Goal: Information Seeking & Learning: Find specific fact

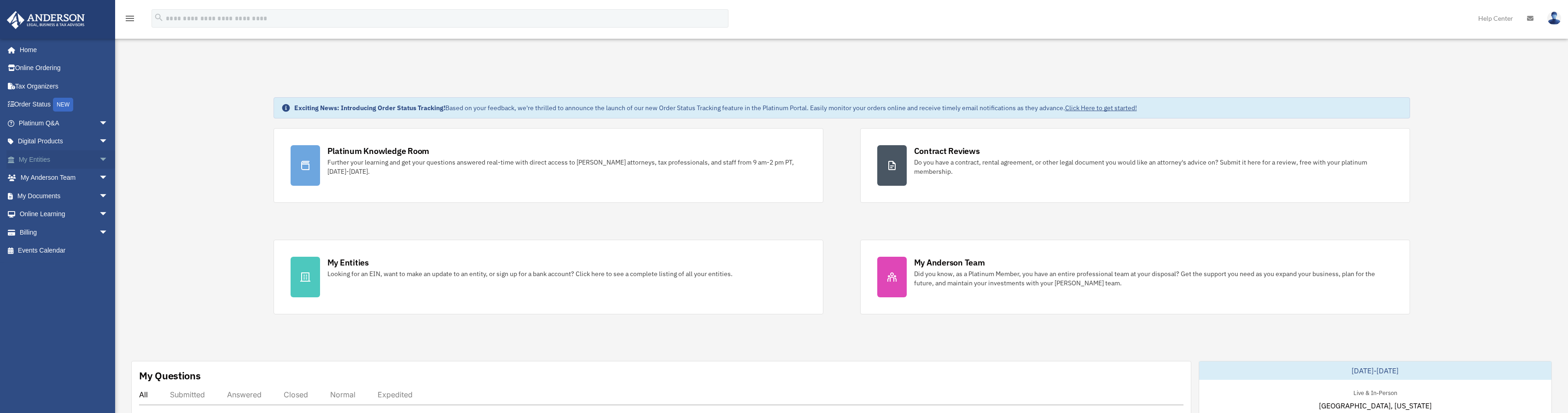
click at [99, 158] on span "arrow_drop_down" at bounding box center [108, 160] width 18 height 19
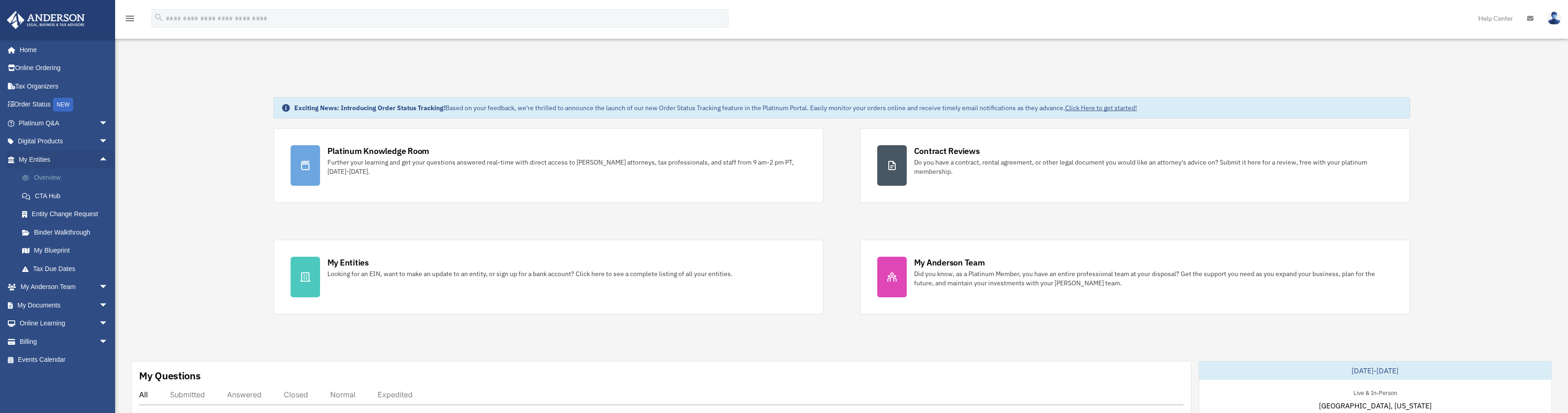
click at [63, 176] on link "Overview" at bounding box center [67, 178] width 109 height 18
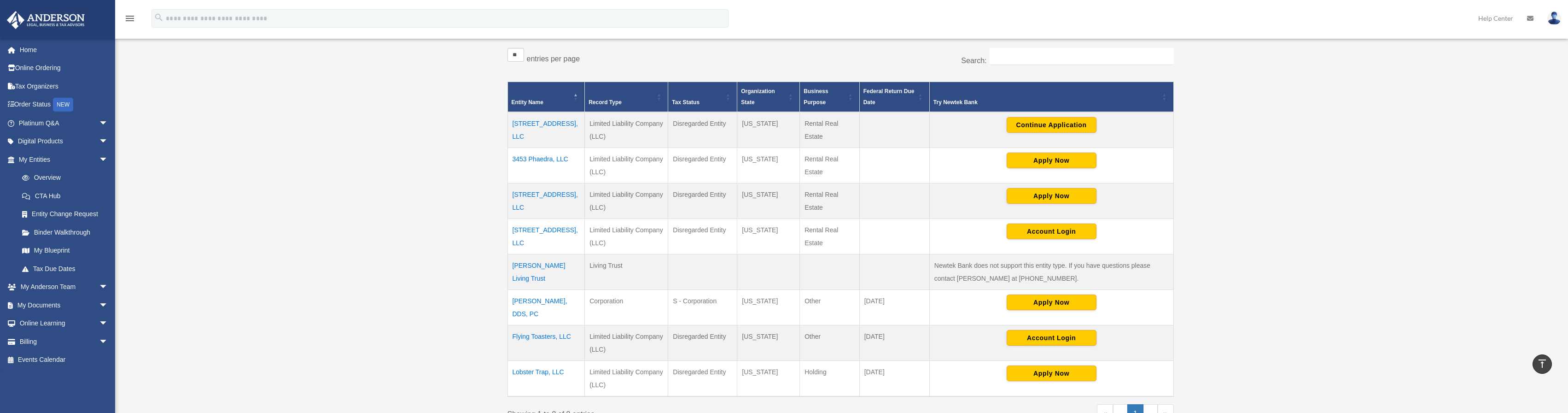
scroll to position [323, 0]
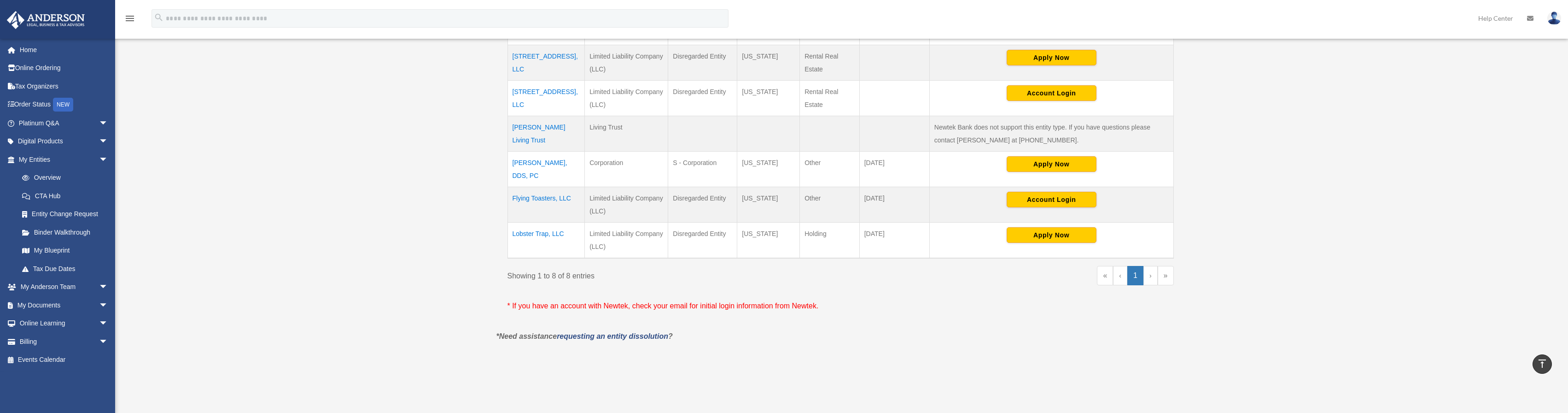
click at [527, 192] on td "Flying Toasters, LLC" at bounding box center [546, 205] width 77 height 35
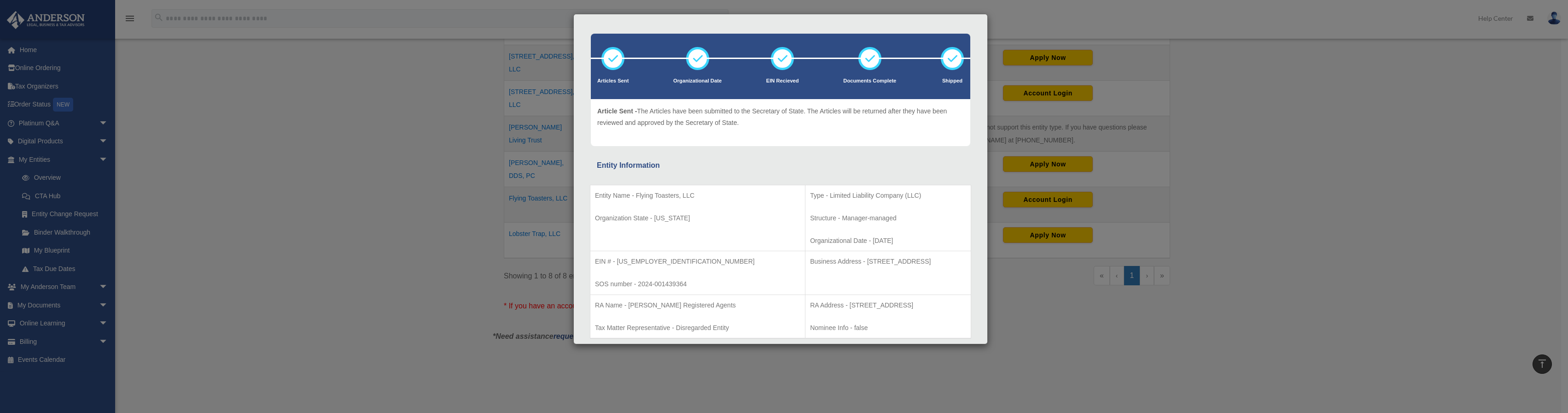
scroll to position [46, 0]
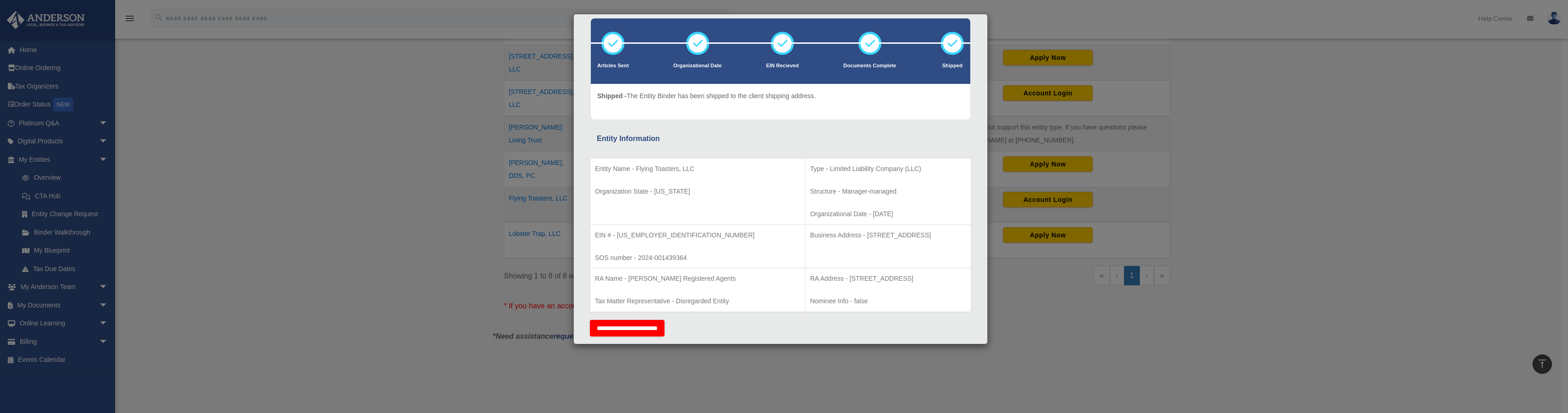
click at [1380, 40] on div "Details × Articles Sent Organizational Date" at bounding box center [784, 206] width 1568 height 413
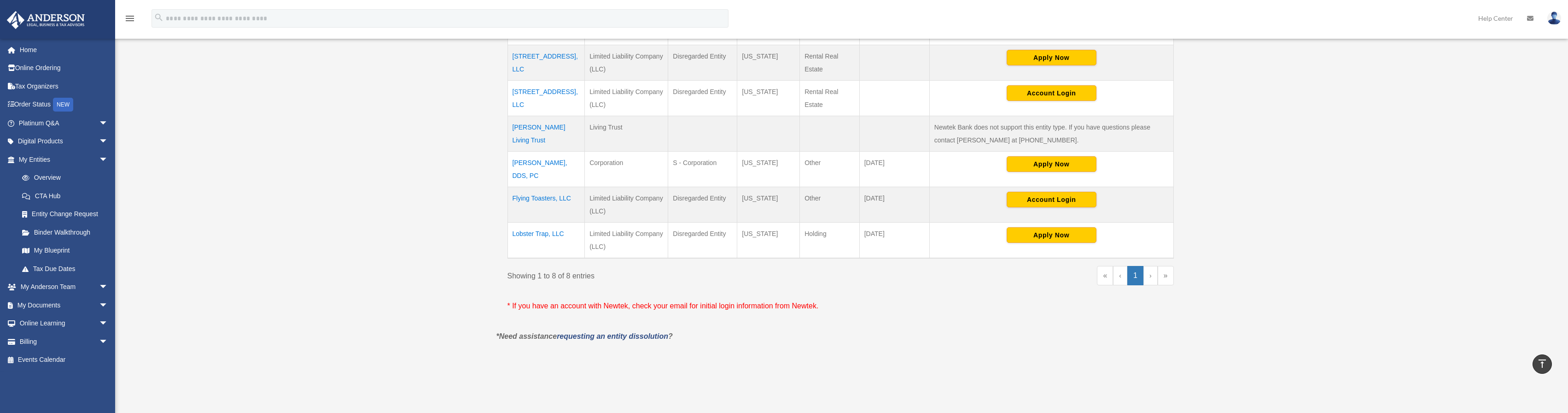
scroll to position [230, 0]
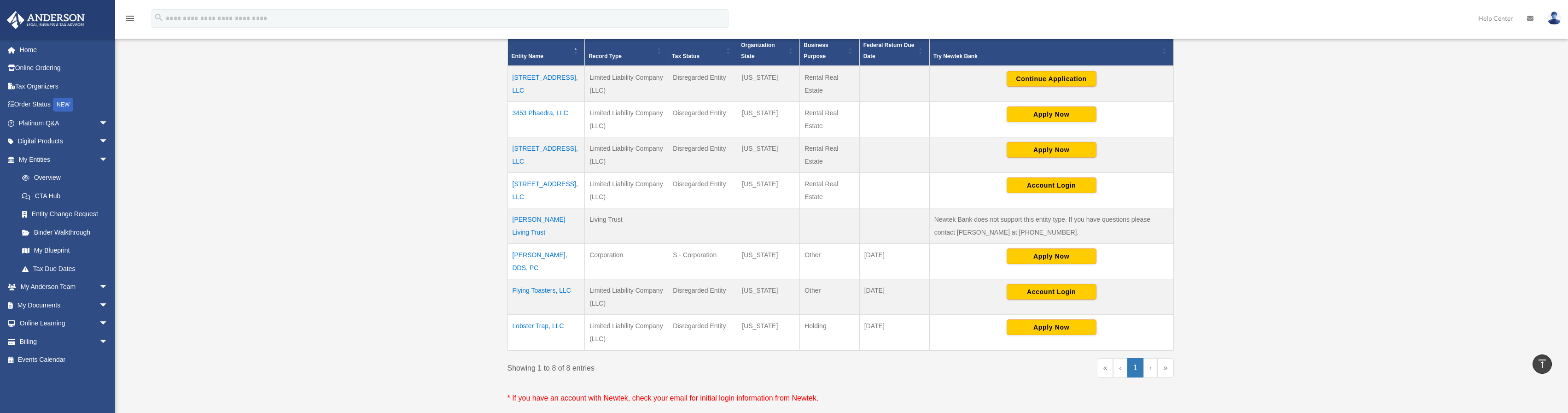
click at [539, 288] on td "Flying Toasters, LLC" at bounding box center [546, 297] width 77 height 35
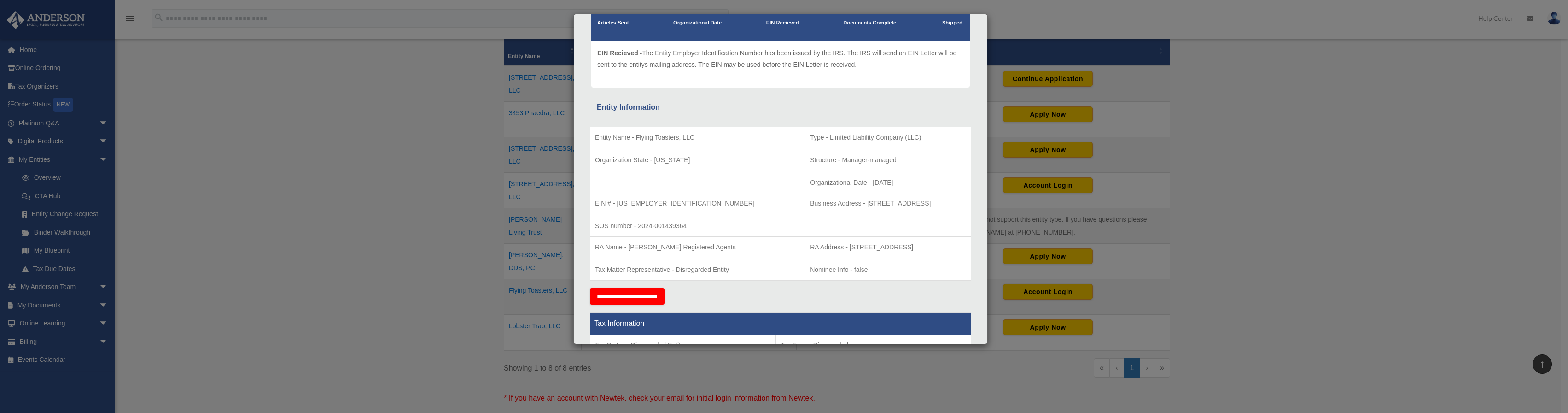
scroll to position [92, 0]
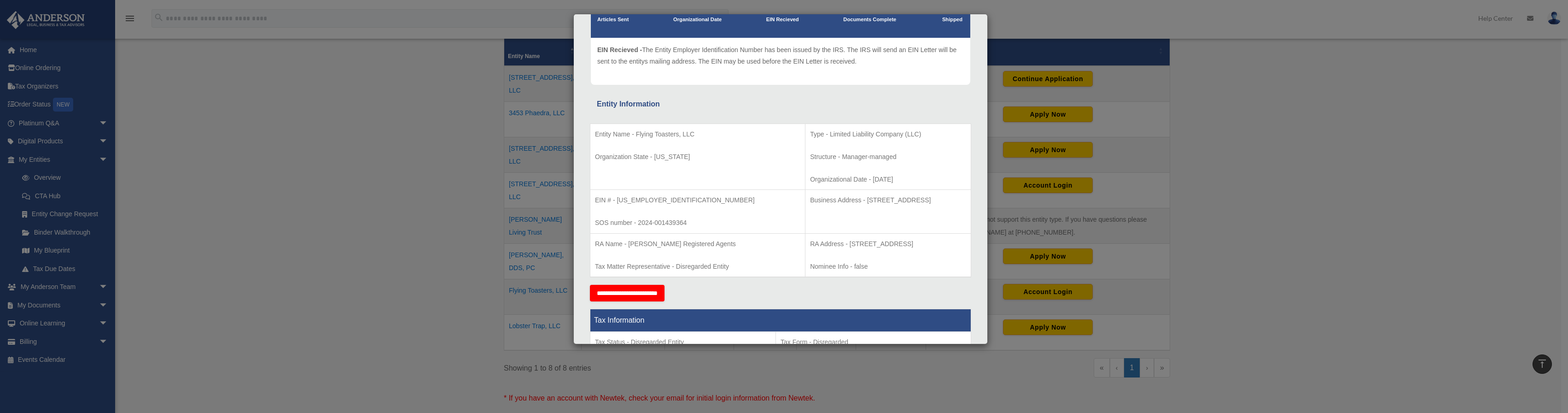
drag, startPoint x: 805, startPoint y: 199, endPoint x: 856, endPoint y: 202, distance: 51.1
click at [856, 202] on p "Business Address - [STREET_ADDRESS]" at bounding box center [888, 200] width 156 height 12
copy p "[STREET_ADDRESS]"
drag, startPoint x: 615, startPoint y: 198, endPoint x: 649, endPoint y: 196, distance: 34.1
click at [665, 200] on p "EIN # - [US_EMPLOYER_IDENTIFICATION_NUMBER]" at bounding box center [697, 200] width 205 height 12
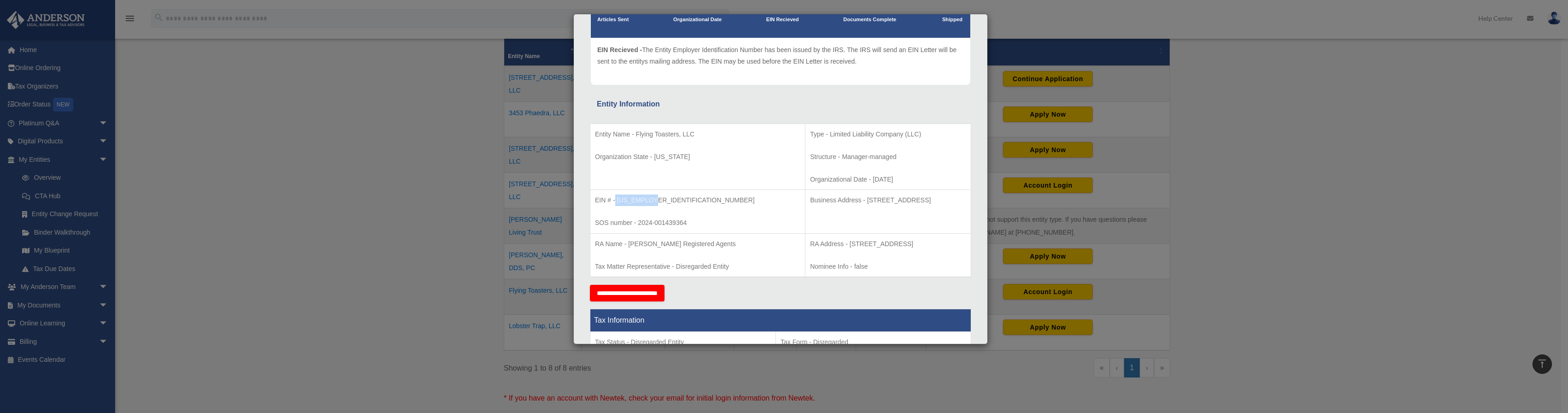
copy p "[US_EMPLOYER_IDENTIFICATION_NUMBER]"
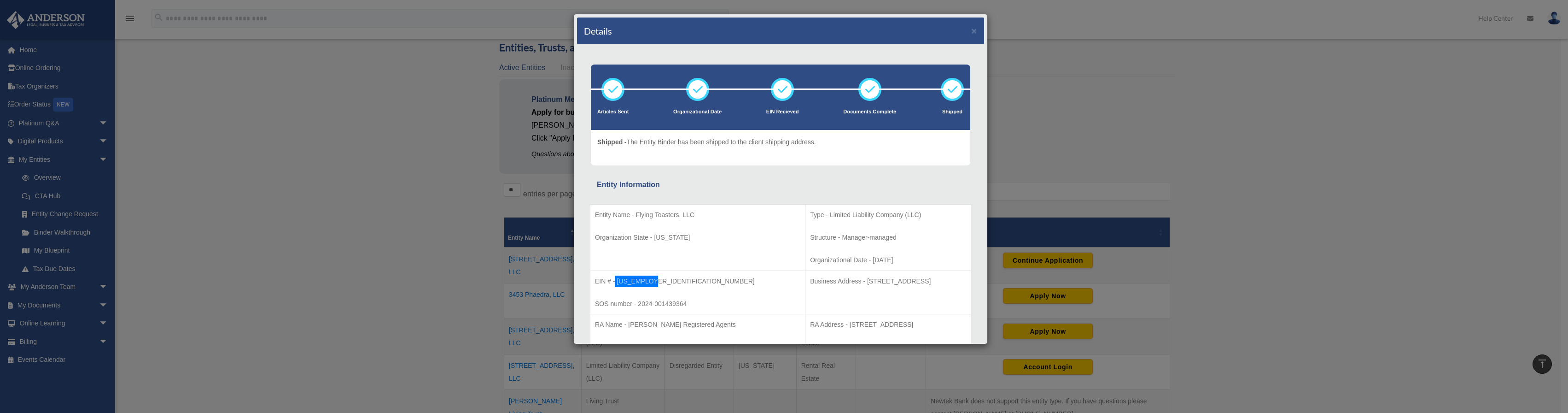
scroll to position [46, 0]
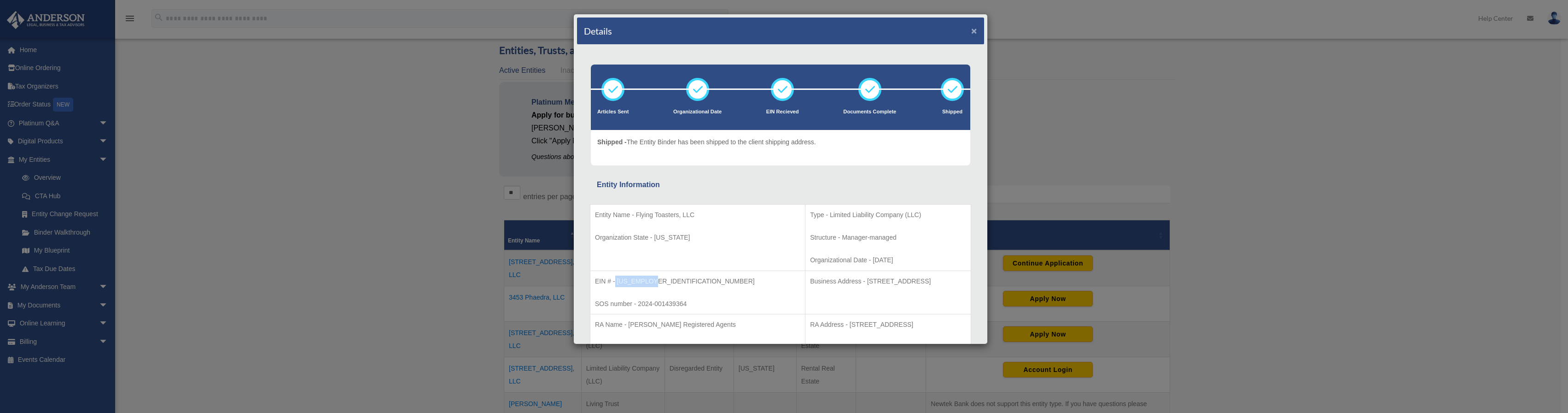
click at [971, 33] on button "×" at bounding box center [975, 30] width 6 height 10
